Goal: Task Accomplishment & Management: Use online tool/utility

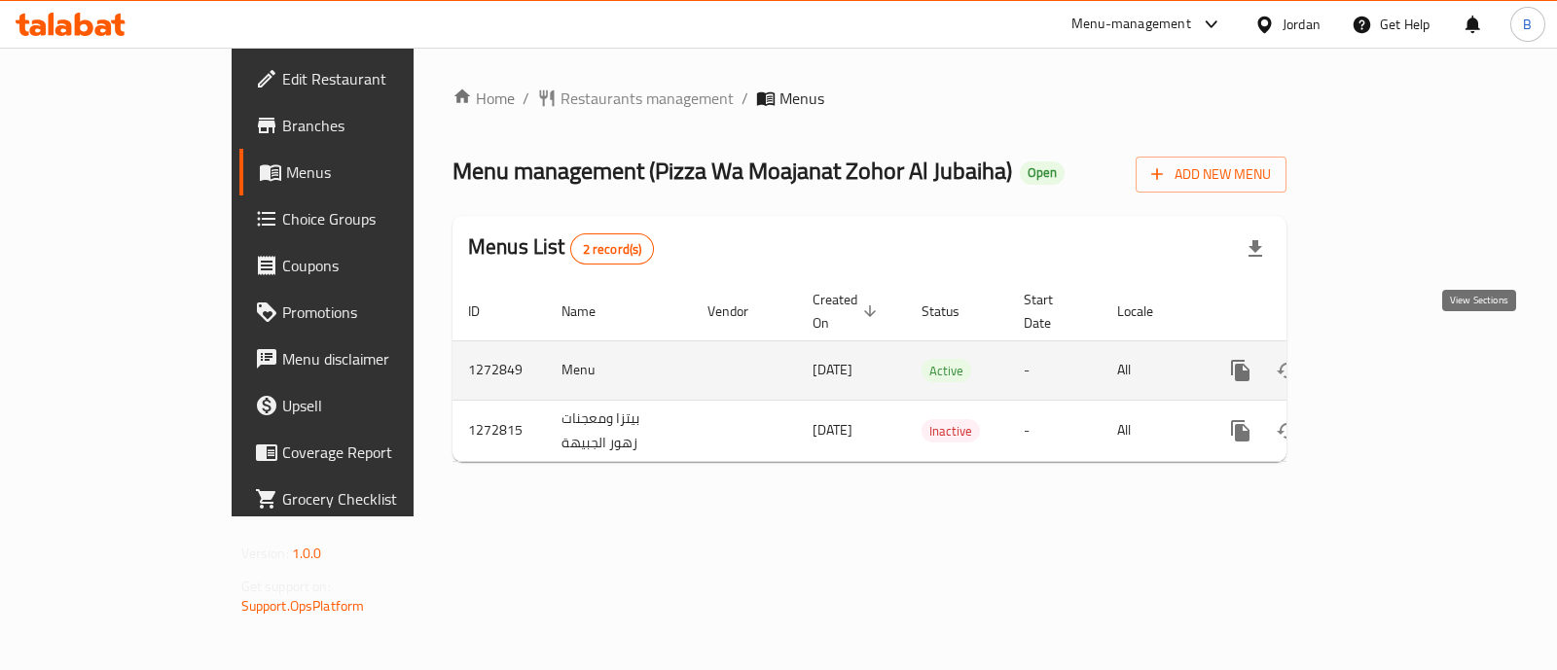
click at [1392, 359] on icon "enhanced table" at bounding box center [1380, 370] width 23 height 23
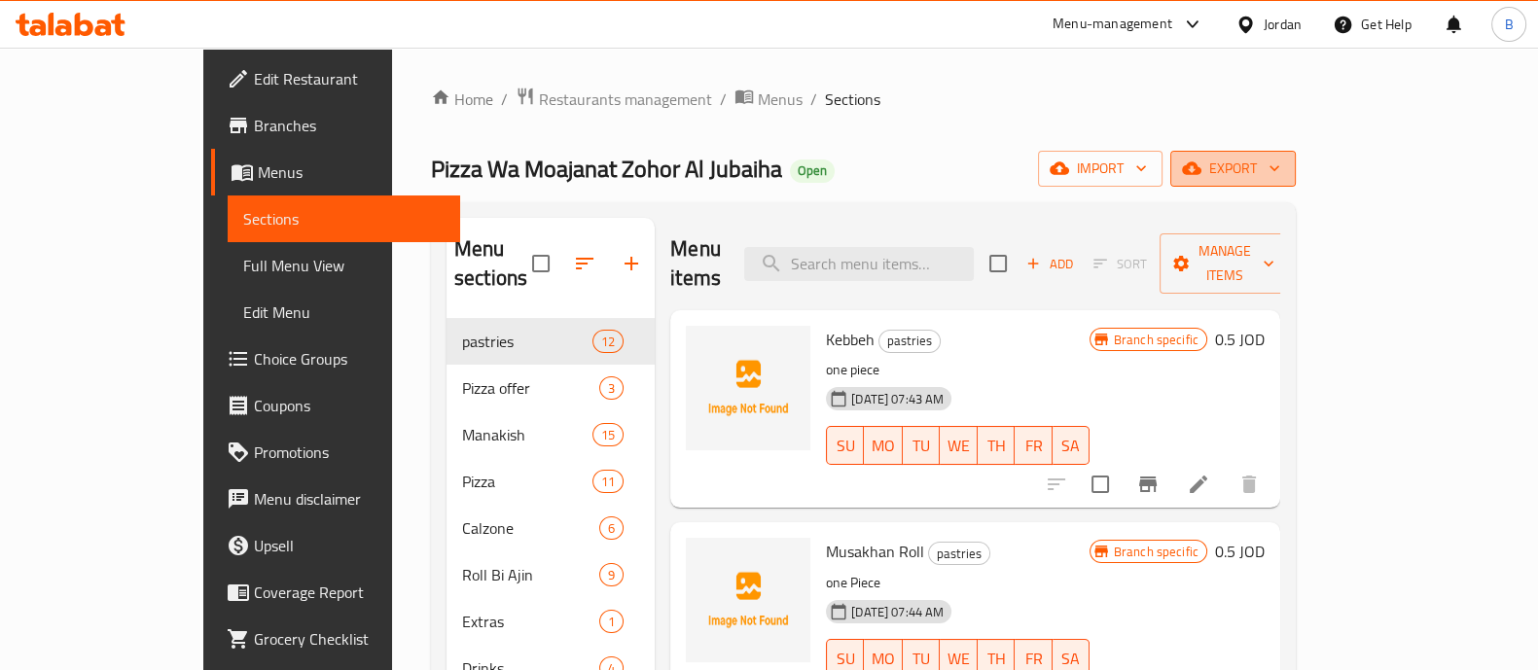
click at [1280, 173] on span "export" at bounding box center [1233, 169] width 94 height 24
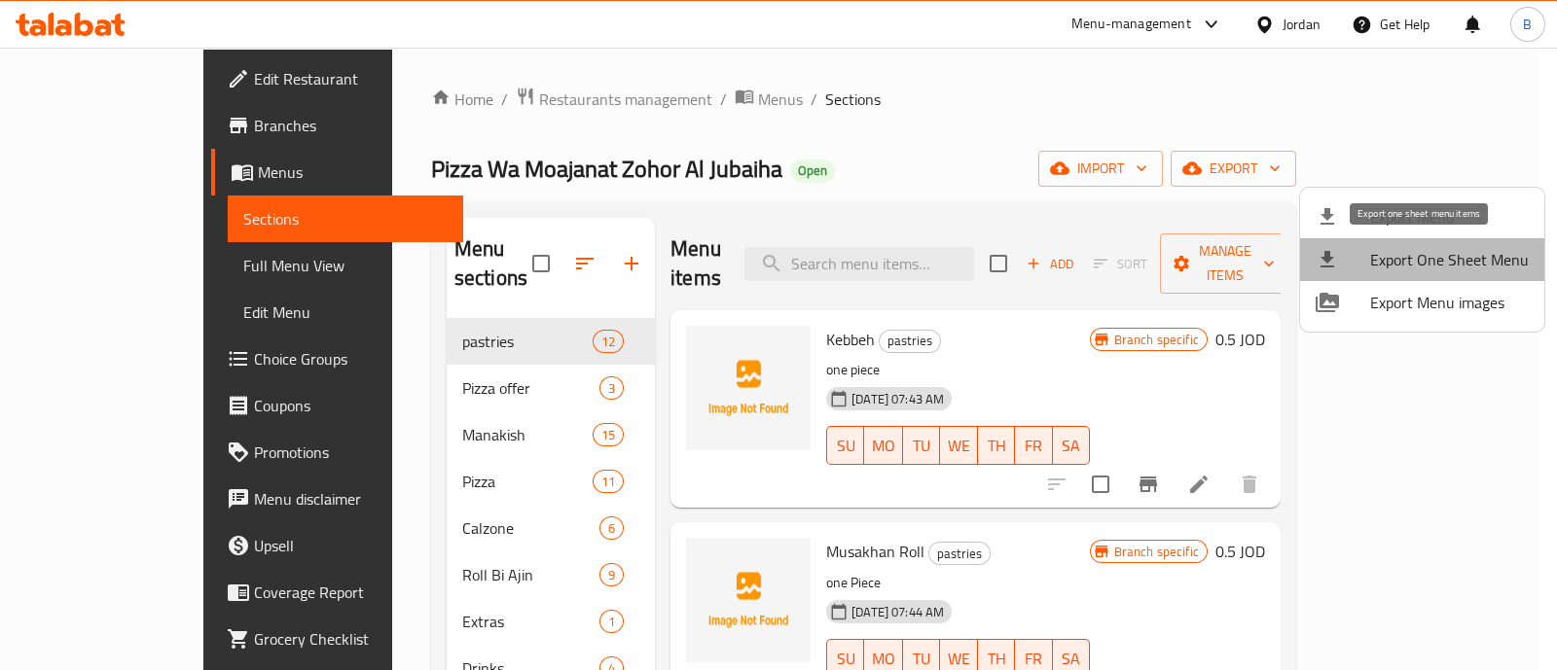
click at [1465, 248] on span "Export One Sheet Menu" at bounding box center [1449, 259] width 159 height 23
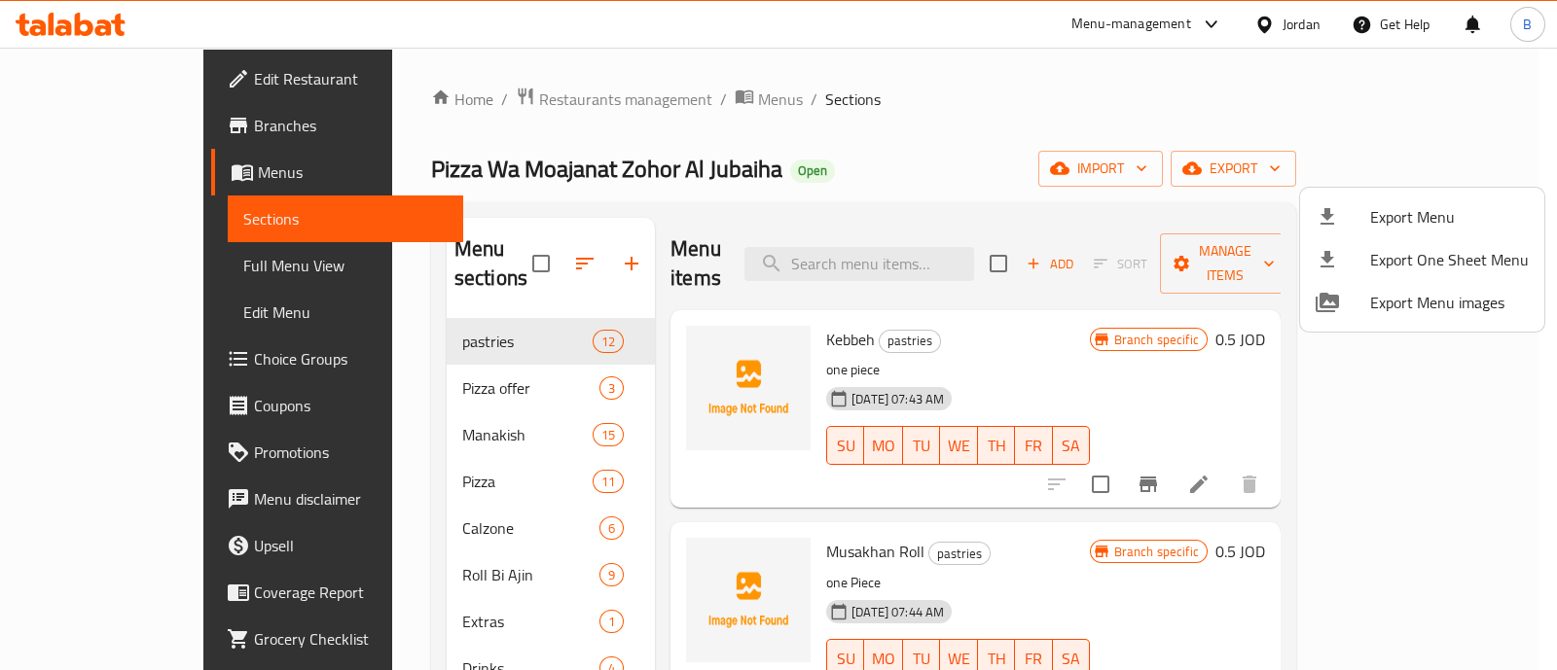
click at [631, 91] on div at bounding box center [778, 335] width 1557 height 670
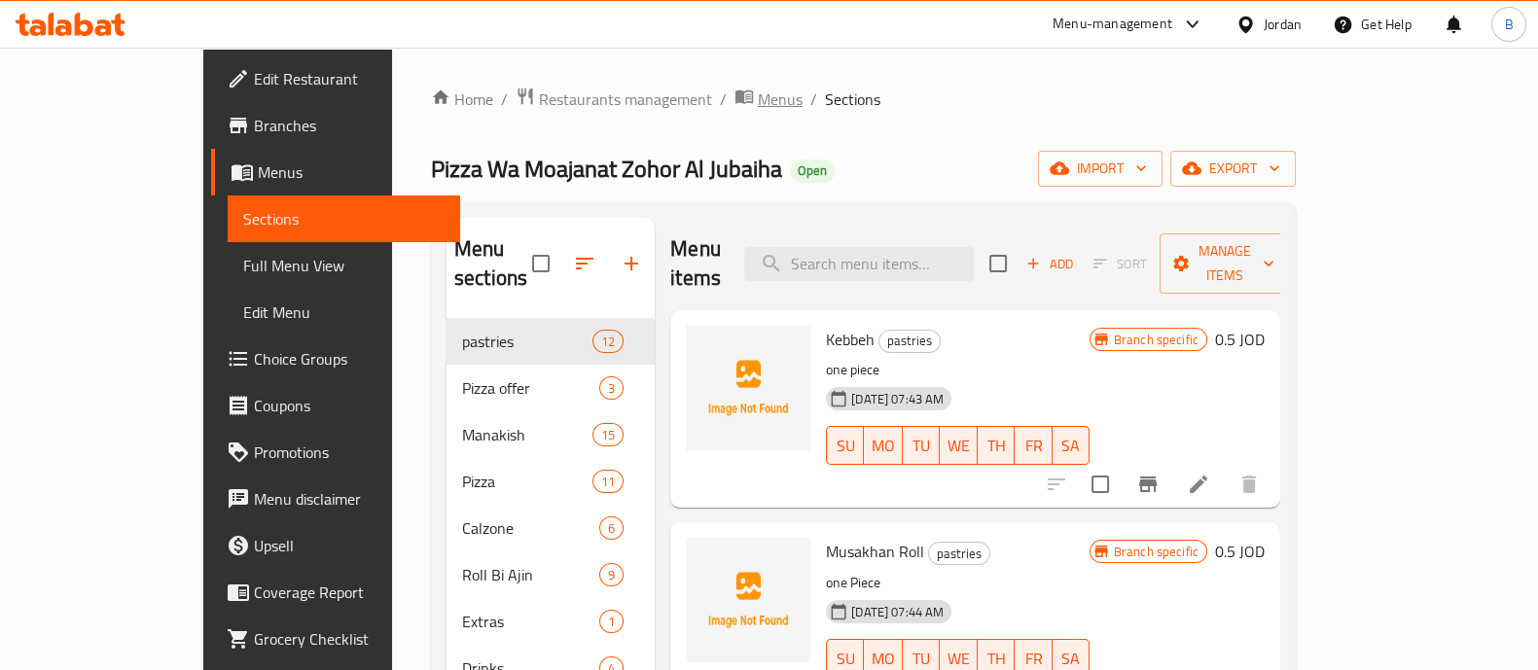
click at [758, 91] on span "Menus" at bounding box center [780, 99] width 45 height 23
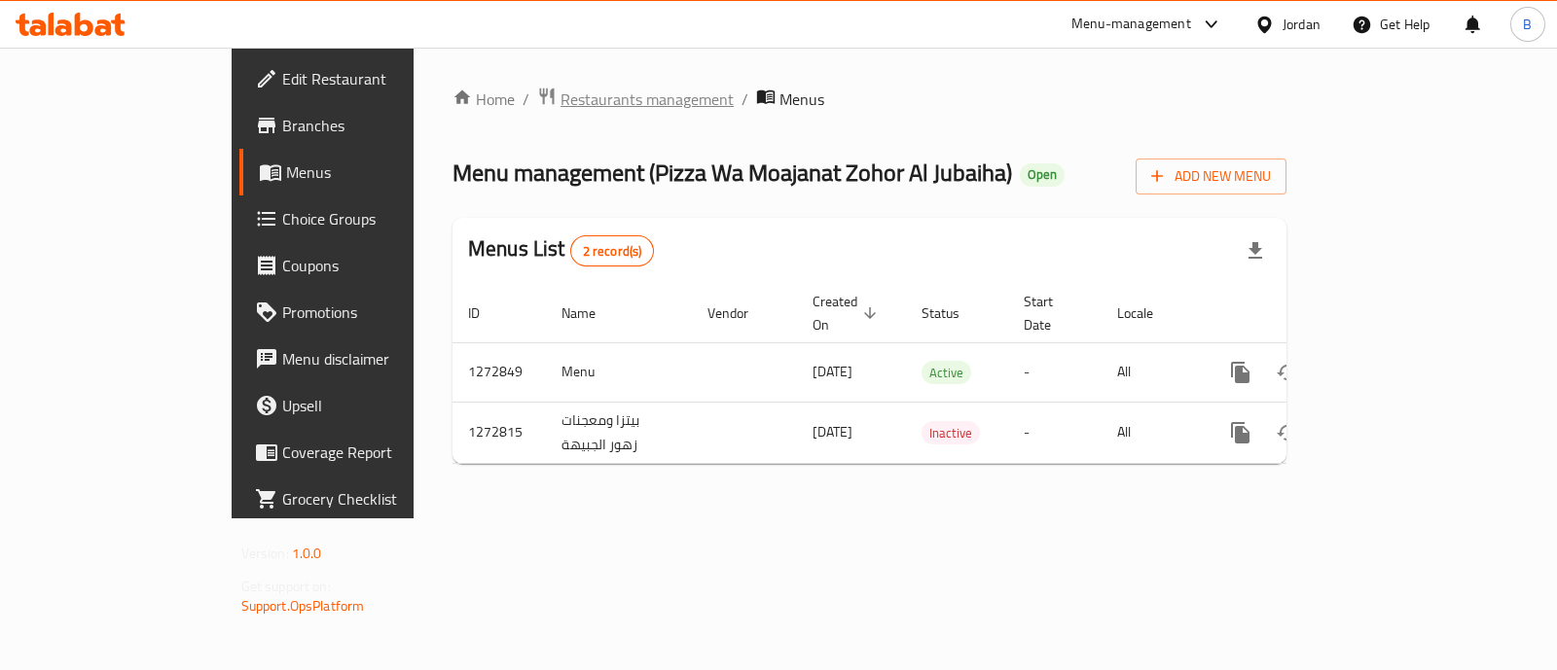
click at [560, 109] on span "Restaurants management" at bounding box center [646, 99] width 173 height 23
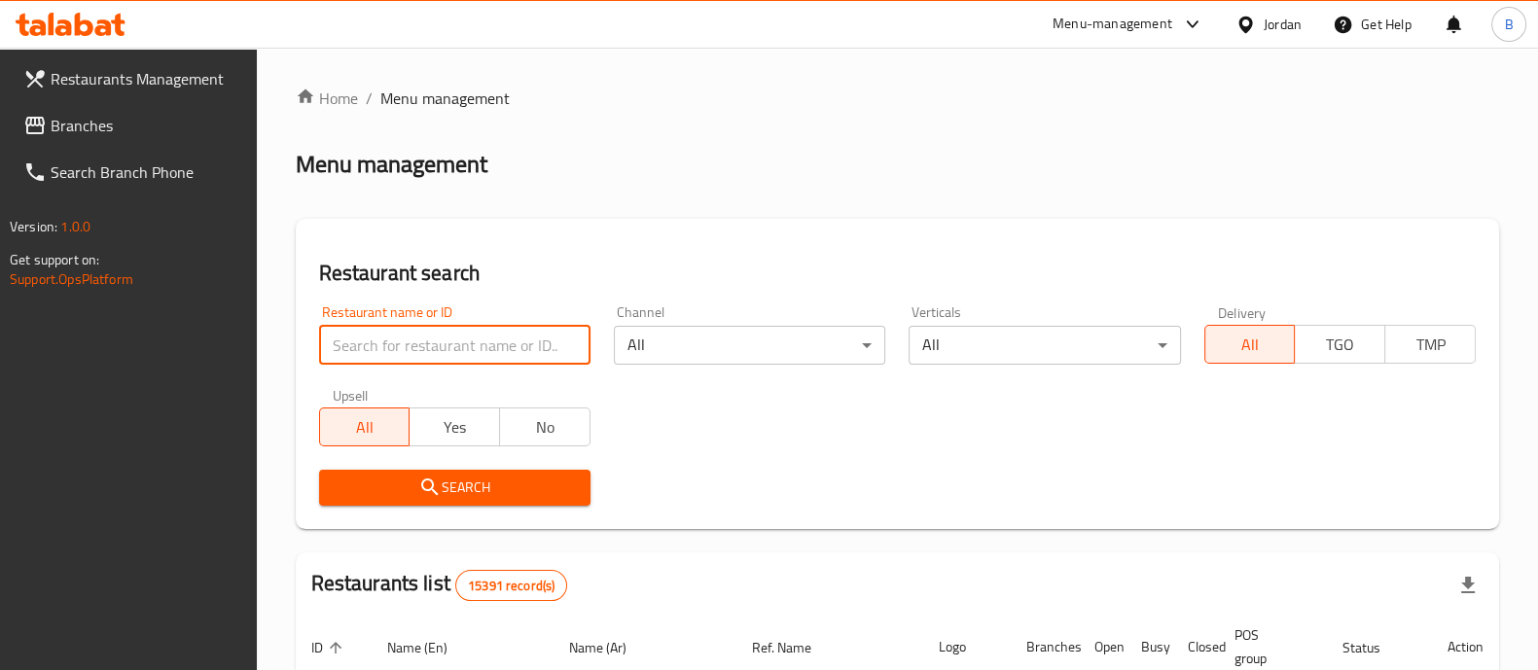
click at [506, 334] on input "search" at bounding box center [454, 345] width 271 height 39
type input "كبدة ونار"
click button "Search" at bounding box center [454, 488] width 271 height 36
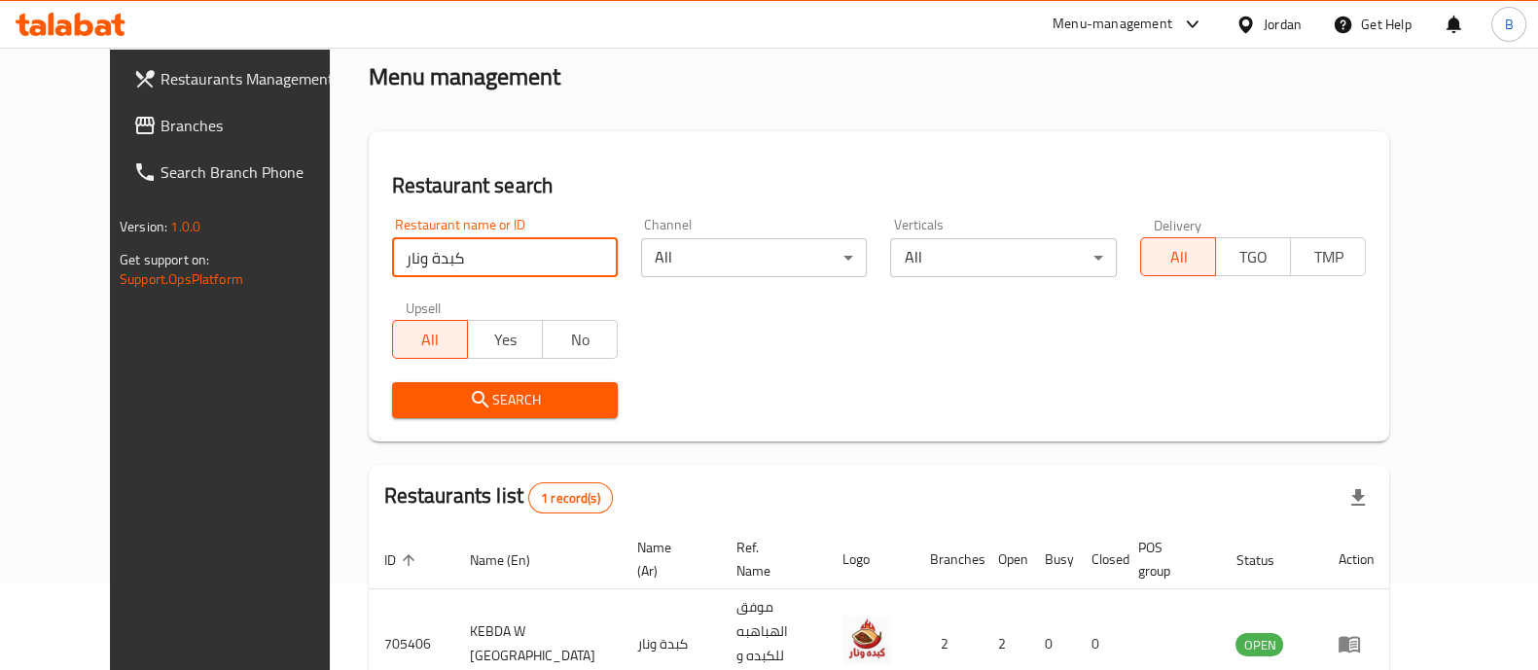
scroll to position [159, 0]
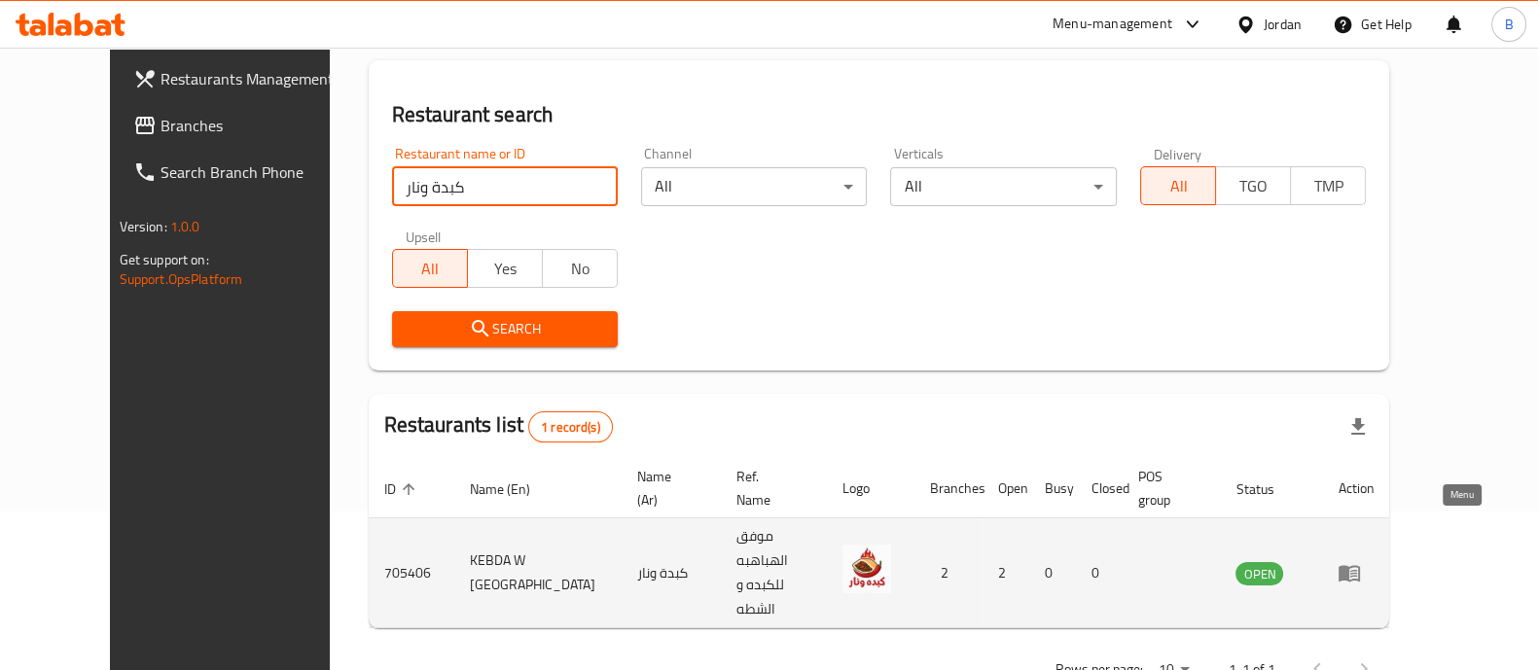
click at [1361, 561] on icon "enhanced table" at bounding box center [1349, 572] width 23 height 23
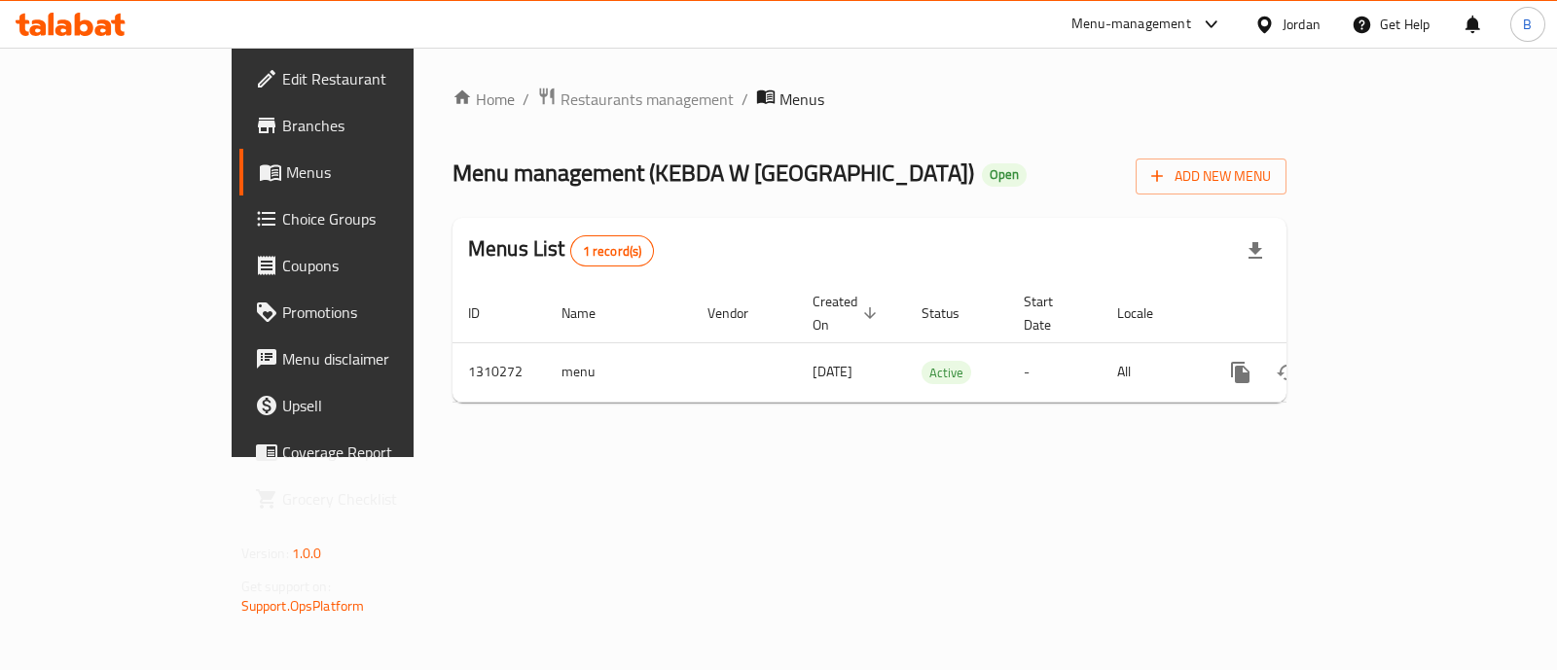
click at [239, 143] on link "Branches" at bounding box center [365, 125] width 252 height 47
